Goal: Transaction & Acquisition: Purchase product/service

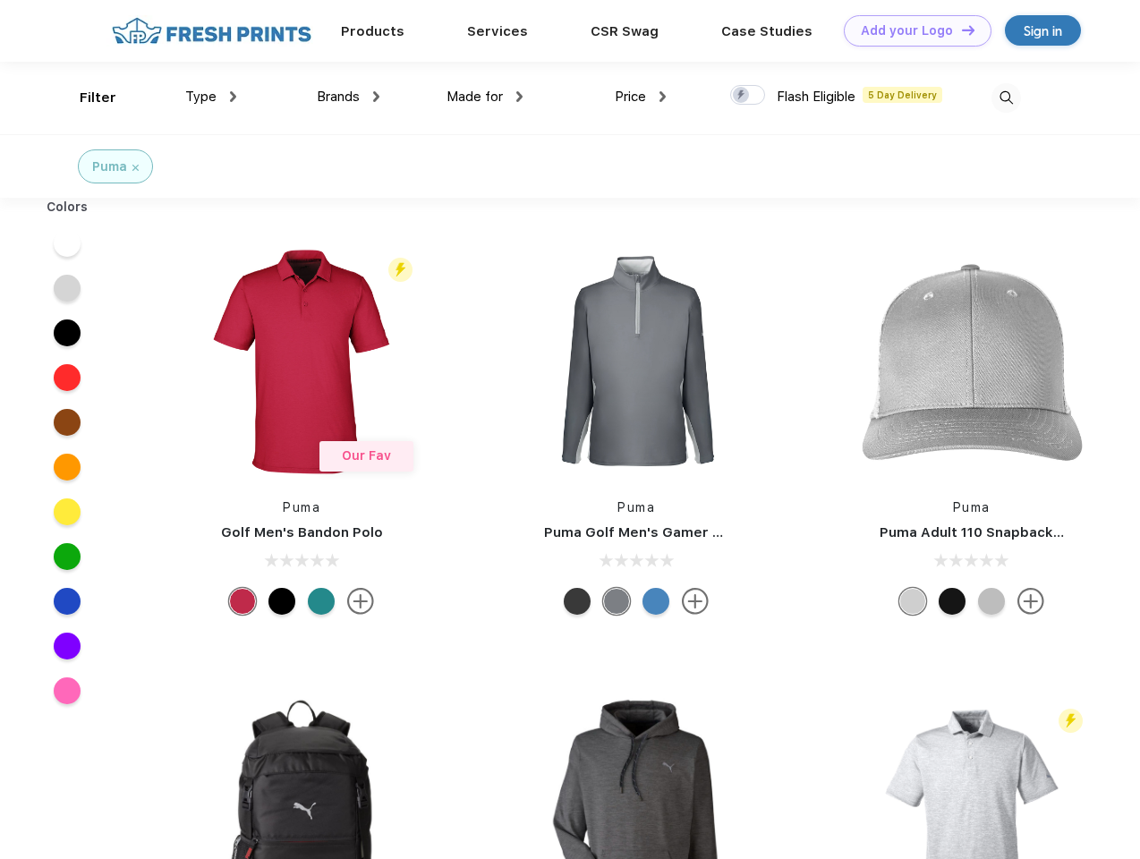
scroll to position [1, 0]
click at [911, 30] on link "Add your Logo Design Tool" at bounding box center [918, 30] width 148 height 31
click at [0, 0] on div "Design Tool" at bounding box center [0, 0] width 0 height 0
click at [960, 30] on link "Add your Logo Design Tool" at bounding box center [918, 30] width 148 height 31
click at [86, 98] on div "Filter" at bounding box center [98, 98] width 37 height 21
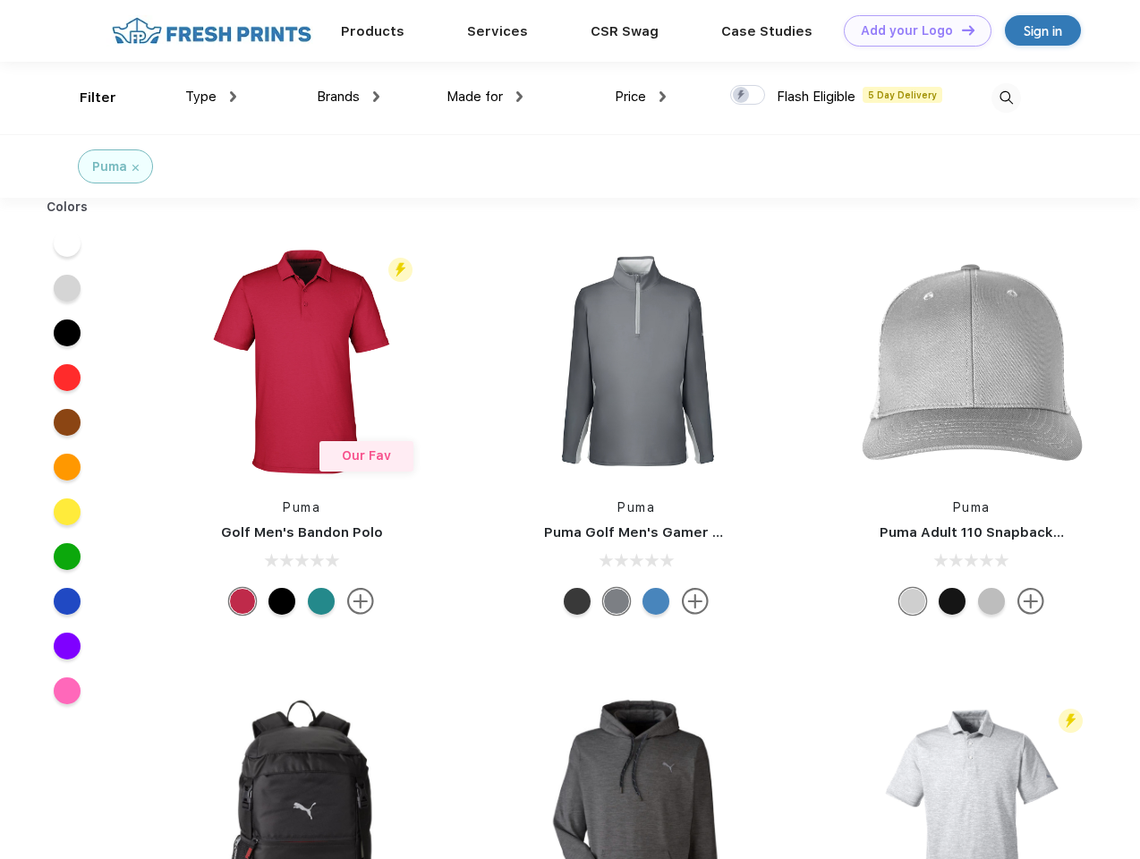
click at [211, 97] on span "Type" at bounding box center [200, 97] width 31 height 16
click at [348, 97] on span "Brands" at bounding box center [338, 97] width 43 height 16
click at [485, 97] on span "Made for" at bounding box center [474, 97] width 56 height 16
click at [640, 97] on span "Price" at bounding box center [630, 97] width 31 height 16
click at [748, 96] on div at bounding box center [747, 95] width 35 height 20
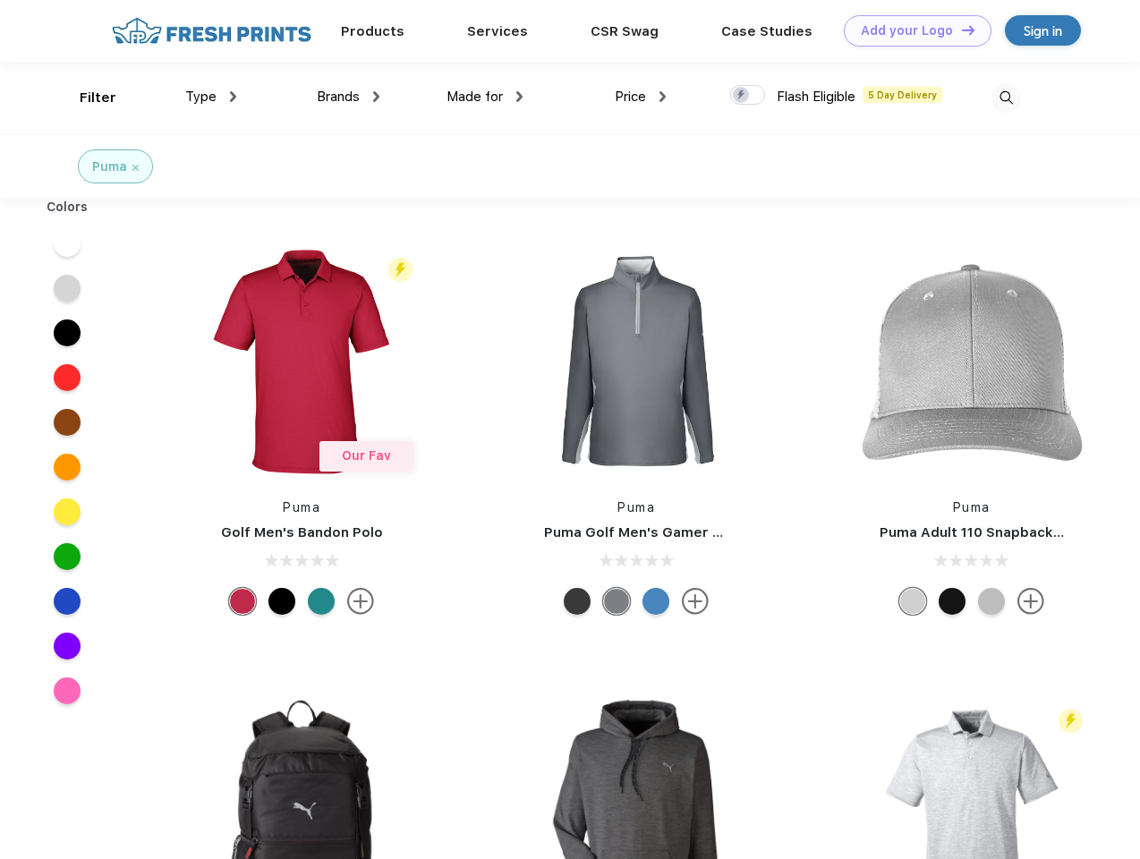
click at [742, 96] on input "checkbox" at bounding box center [736, 90] width 12 height 12
click at [1005, 98] on img at bounding box center [1006, 98] width 30 height 30
